Goal: Task Accomplishment & Management: Use online tool/utility

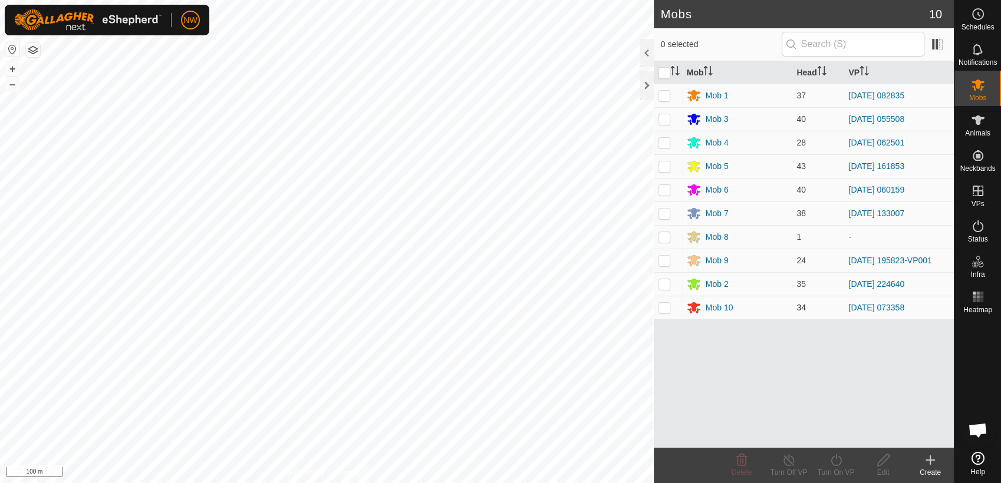
click at [660, 308] on p-checkbox at bounding box center [665, 307] width 12 height 9
checkbox input "true"
click at [837, 460] on icon at bounding box center [836, 460] width 15 height 14
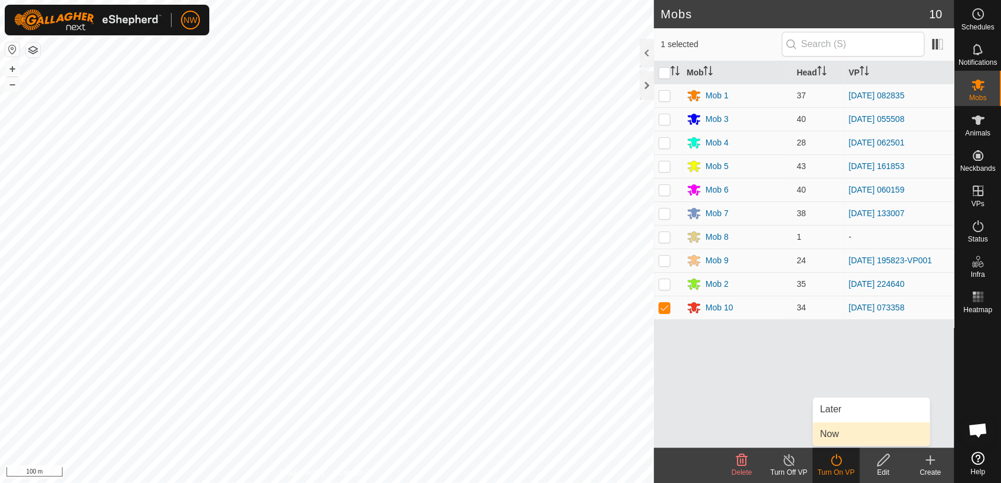
click at [833, 433] on link "Now" at bounding box center [871, 435] width 117 height 24
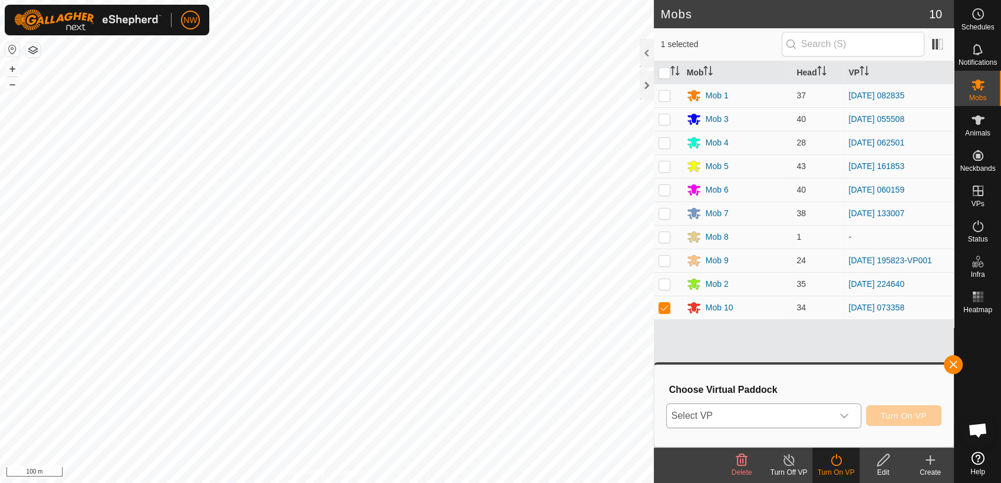
click at [848, 412] on icon "dropdown trigger" at bounding box center [844, 416] width 9 height 9
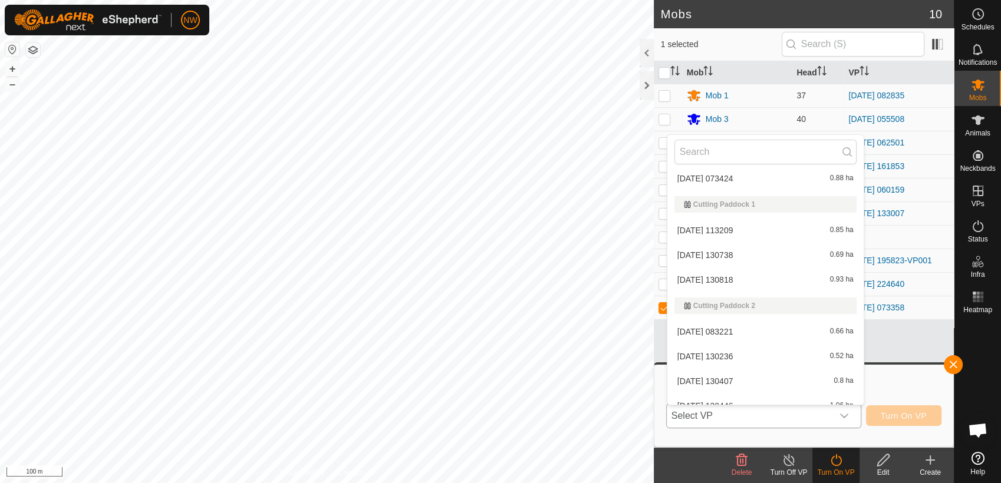
scroll to position [1222, 0]
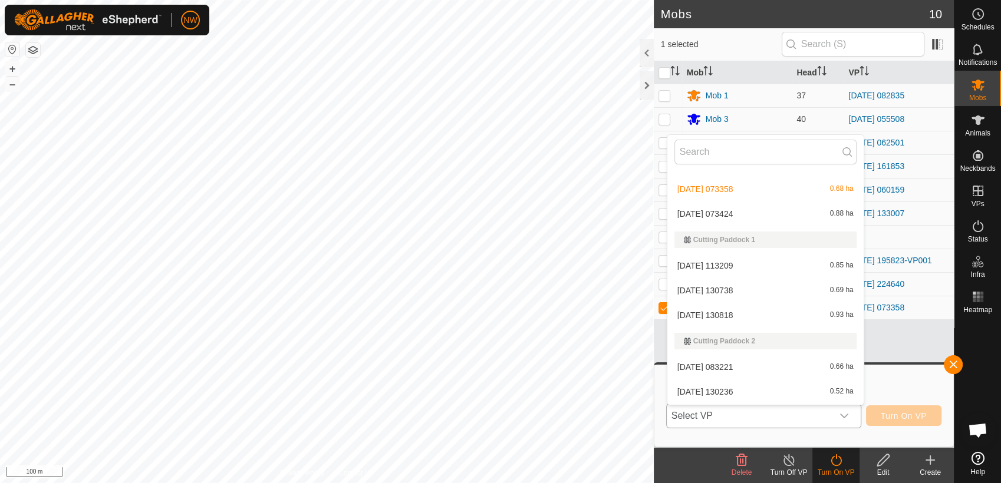
click at [722, 210] on li "[DATE] 073424 0.88 ha" at bounding box center [765, 214] width 196 height 24
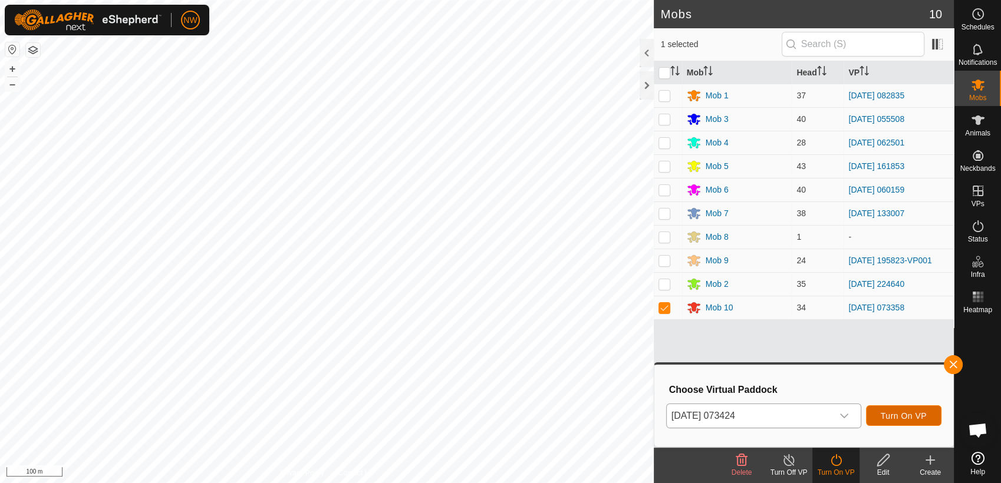
click at [894, 416] on span "Turn On VP" at bounding box center [904, 416] width 46 height 9
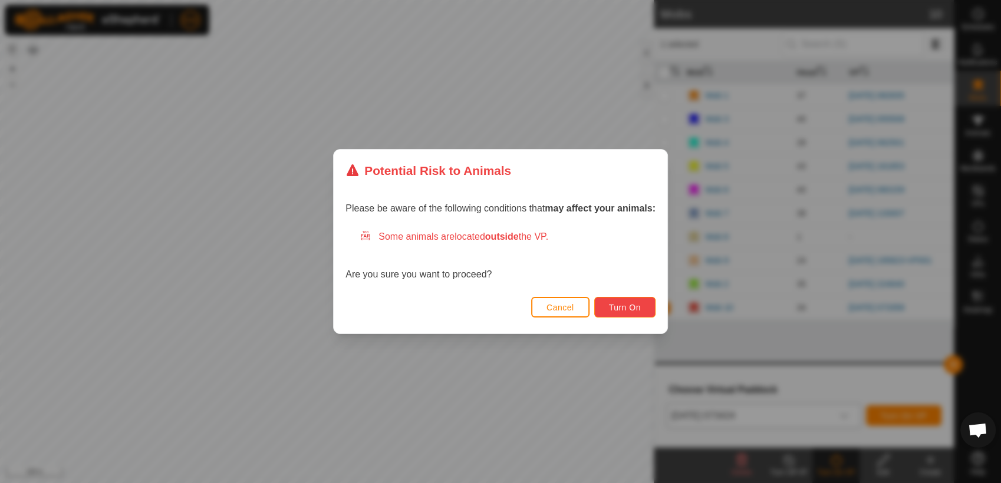
click at [629, 308] on span "Turn On" at bounding box center [625, 307] width 32 height 9
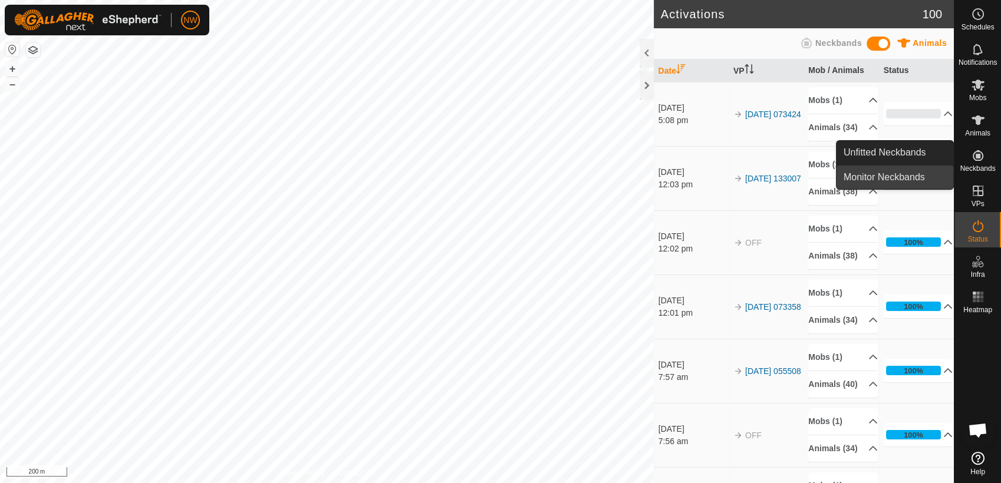
click at [923, 169] on link "Monitor Neckbands" at bounding box center [895, 178] width 117 height 24
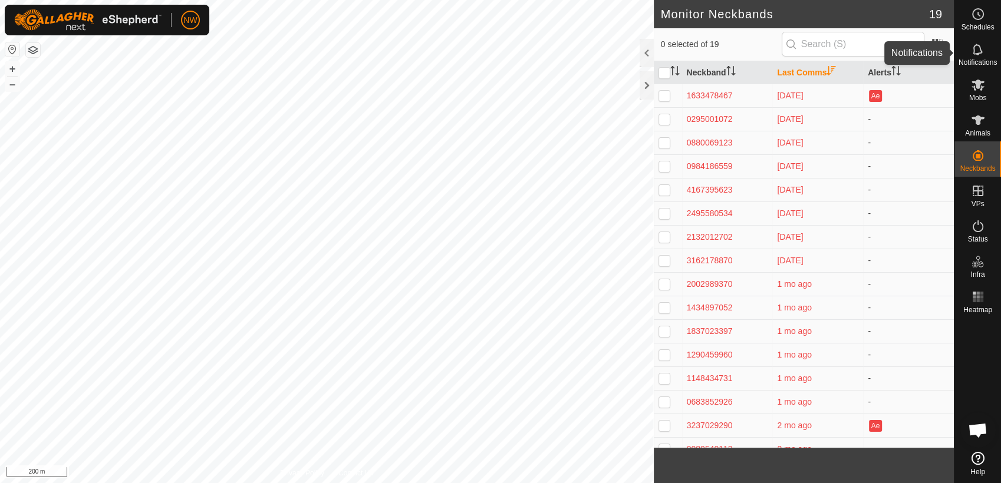
click at [973, 55] on icon at bounding box center [978, 49] width 14 height 14
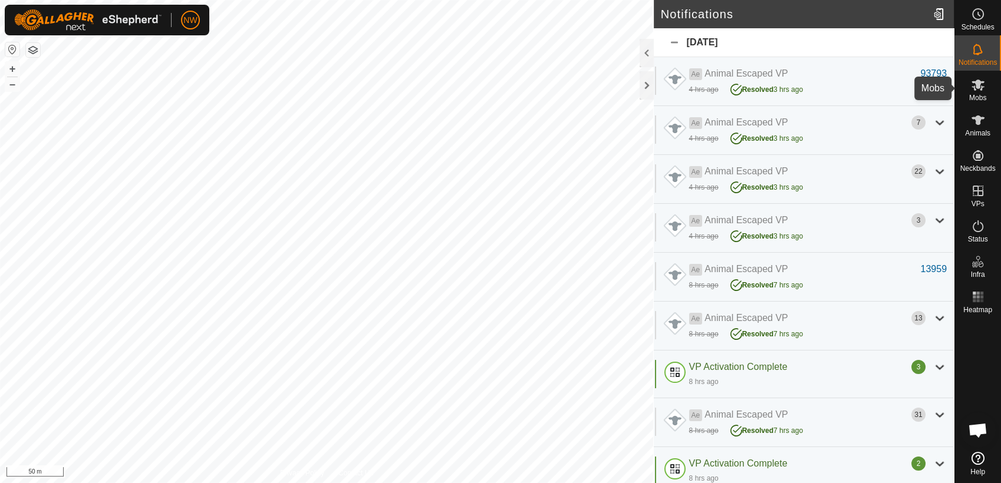
click at [979, 87] on icon at bounding box center [978, 85] width 13 height 11
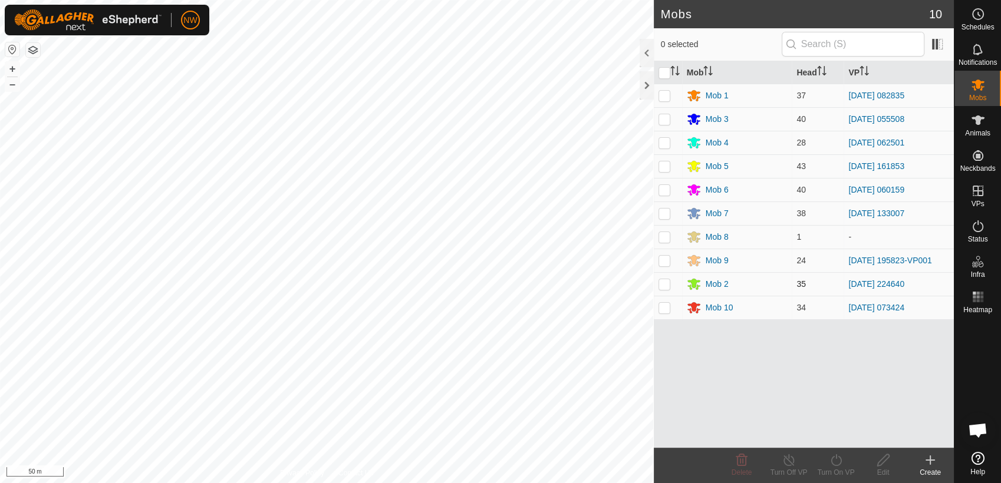
click at [664, 282] on p-checkbox at bounding box center [665, 283] width 12 height 9
checkbox input "true"
click at [833, 461] on icon at bounding box center [836, 460] width 15 height 14
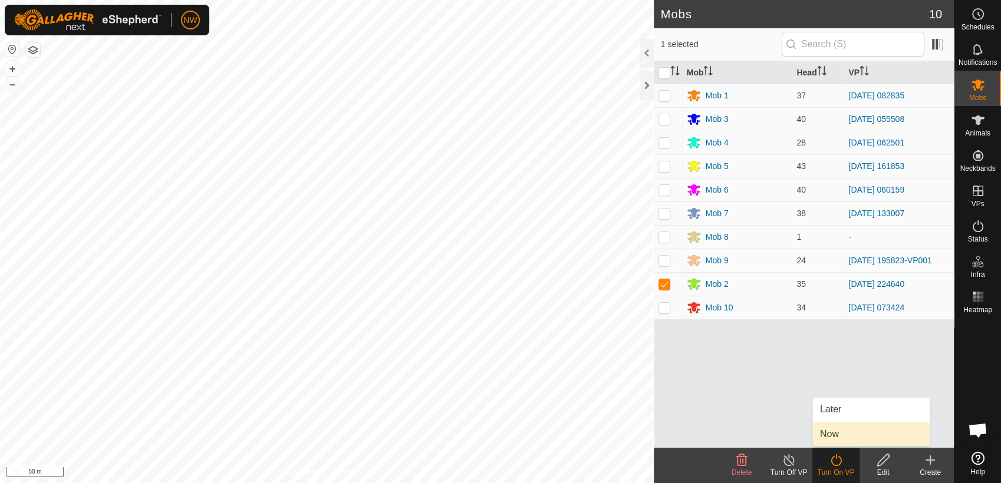
click at [833, 432] on link "Now" at bounding box center [871, 435] width 117 height 24
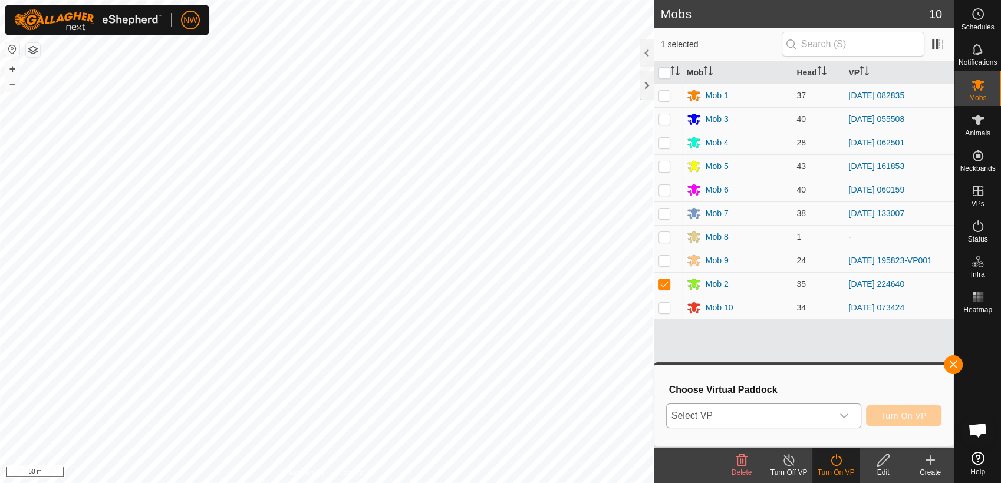
click at [845, 413] on icon "dropdown trigger" at bounding box center [844, 416] width 9 height 9
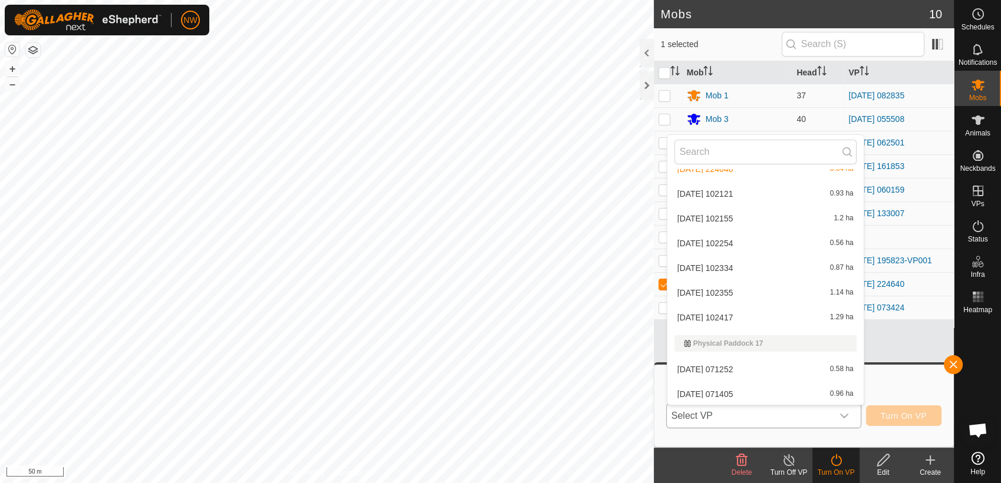
scroll to position [4755, 0]
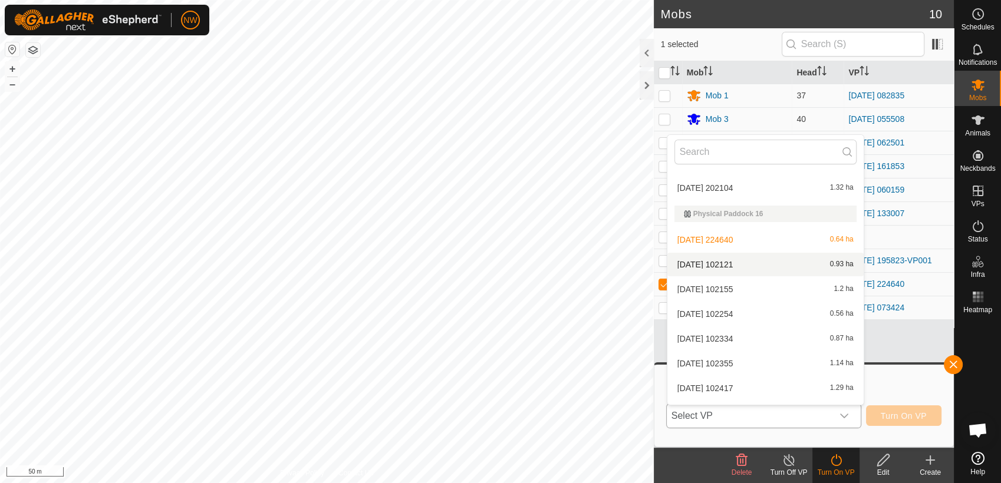
click at [713, 262] on li "[DATE] 102121 0.93 ha" at bounding box center [765, 265] width 196 height 24
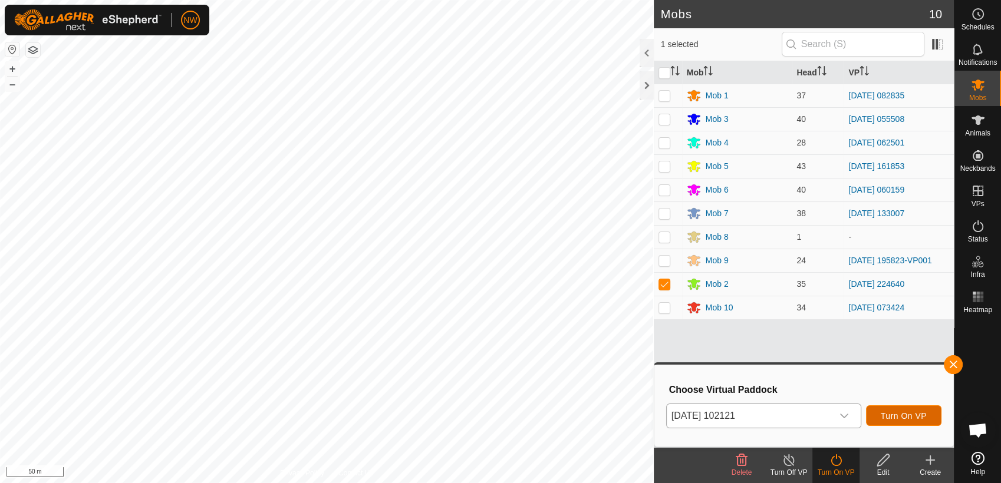
click at [891, 412] on span "Turn On VP" at bounding box center [904, 416] width 46 height 9
